Goal: Check status

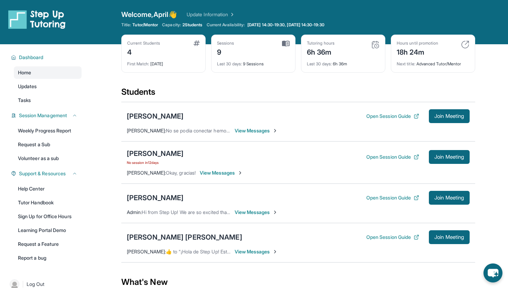
click at [240, 44] on div "Sessions 9" at bounding box center [253, 48] width 73 height 17
click at [286, 44] on img at bounding box center [286, 43] width 8 height 6
click at [158, 163] on span "No session [DATE]" at bounding box center [155, 163] width 57 height 6
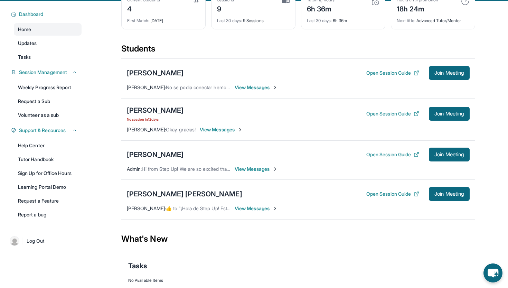
scroll to position [46, 0]
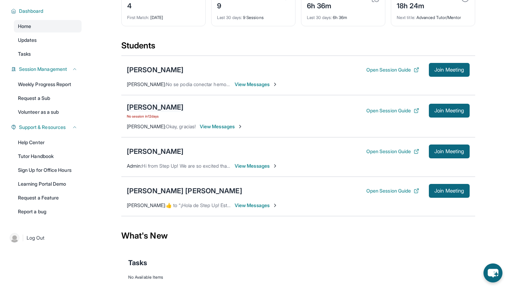
click at [166, 106] on div "[PERSON_NAME]" at bounding box center [155, 107] width 57 height 10
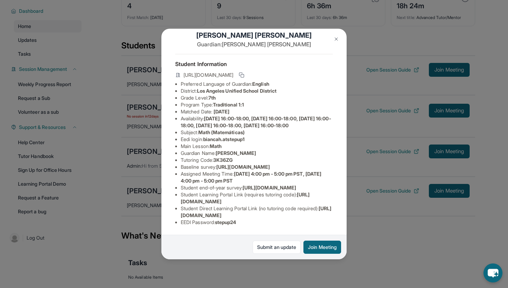
scroll to position [0, 0]
